Goal: Transaction & Acquisition: Subscribe to service/newsletter

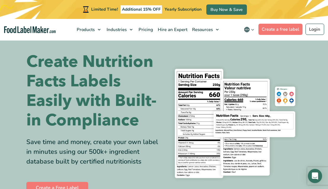
click at [103, 56] on h1 "Create Nutrition Facts Labels Easily with Built-in Compliance" at bounding box center [92, 91] width 133 height 78
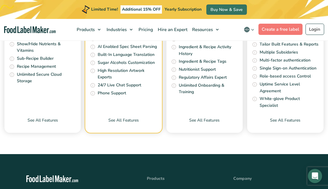
scroll to position [2130, 0]
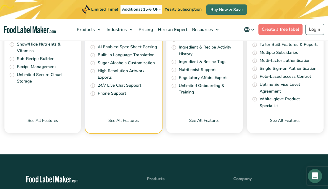
click at [252, 29] on icon "main navigation" at bounding box center [252, 29] width 4 height 4
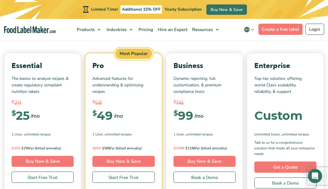
scroll to position [1919, 0]
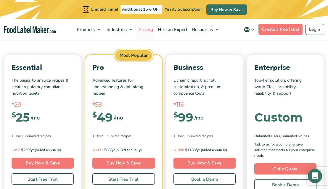
click at [153, 28] on span "Pricing" at bounding box center [145, 30] width 17 height 6
